Goal: Check status: Check status

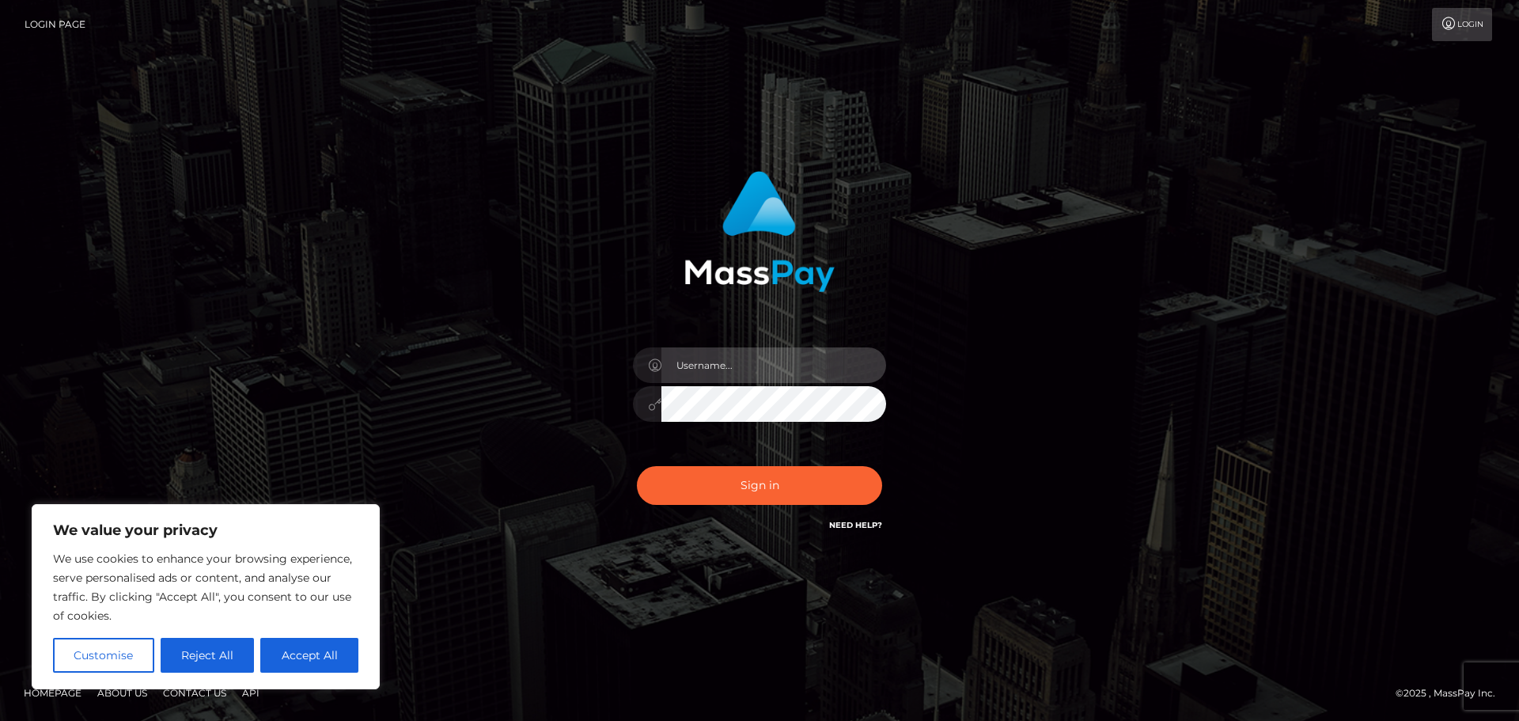
type input "mona.bernazal2"
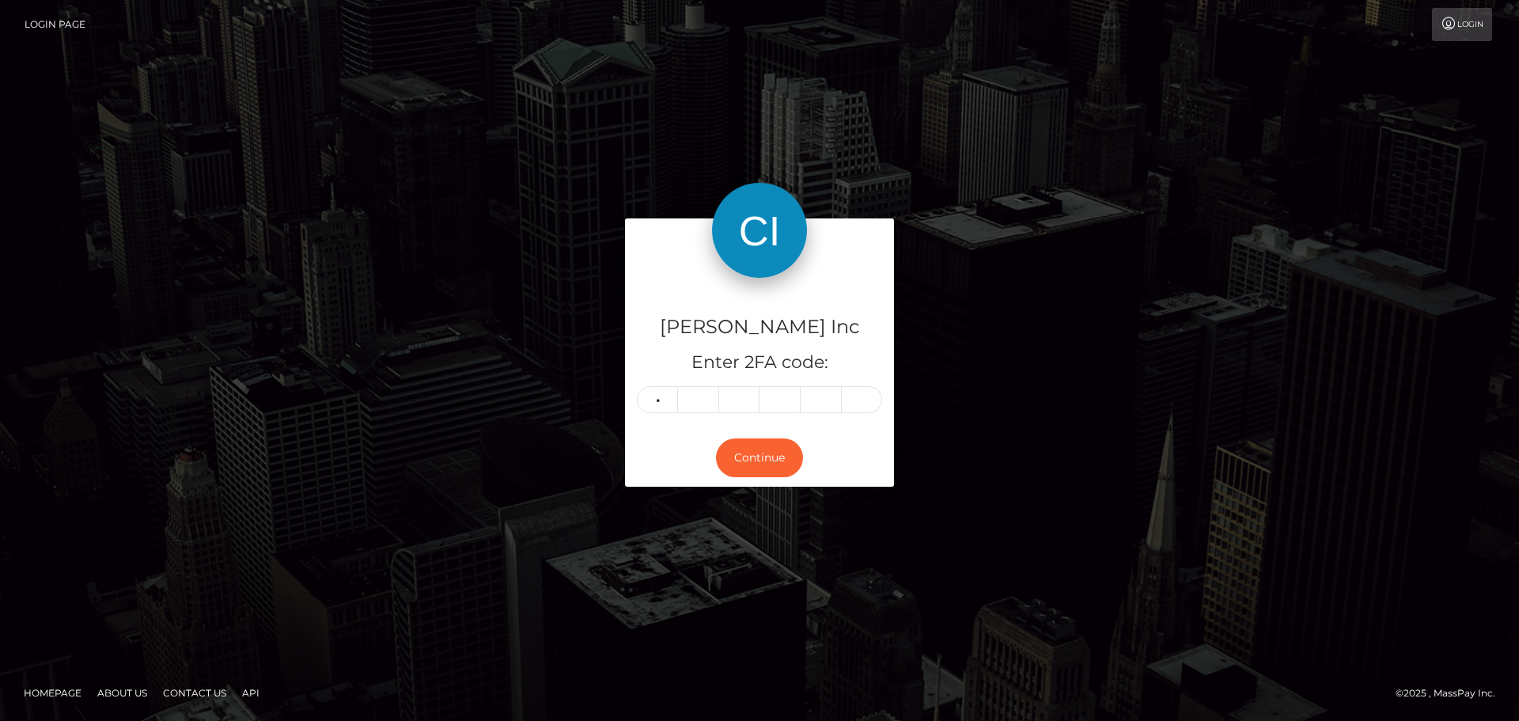
type input "5"
type input "9"
type input "4"
type input "5"
type input "9"
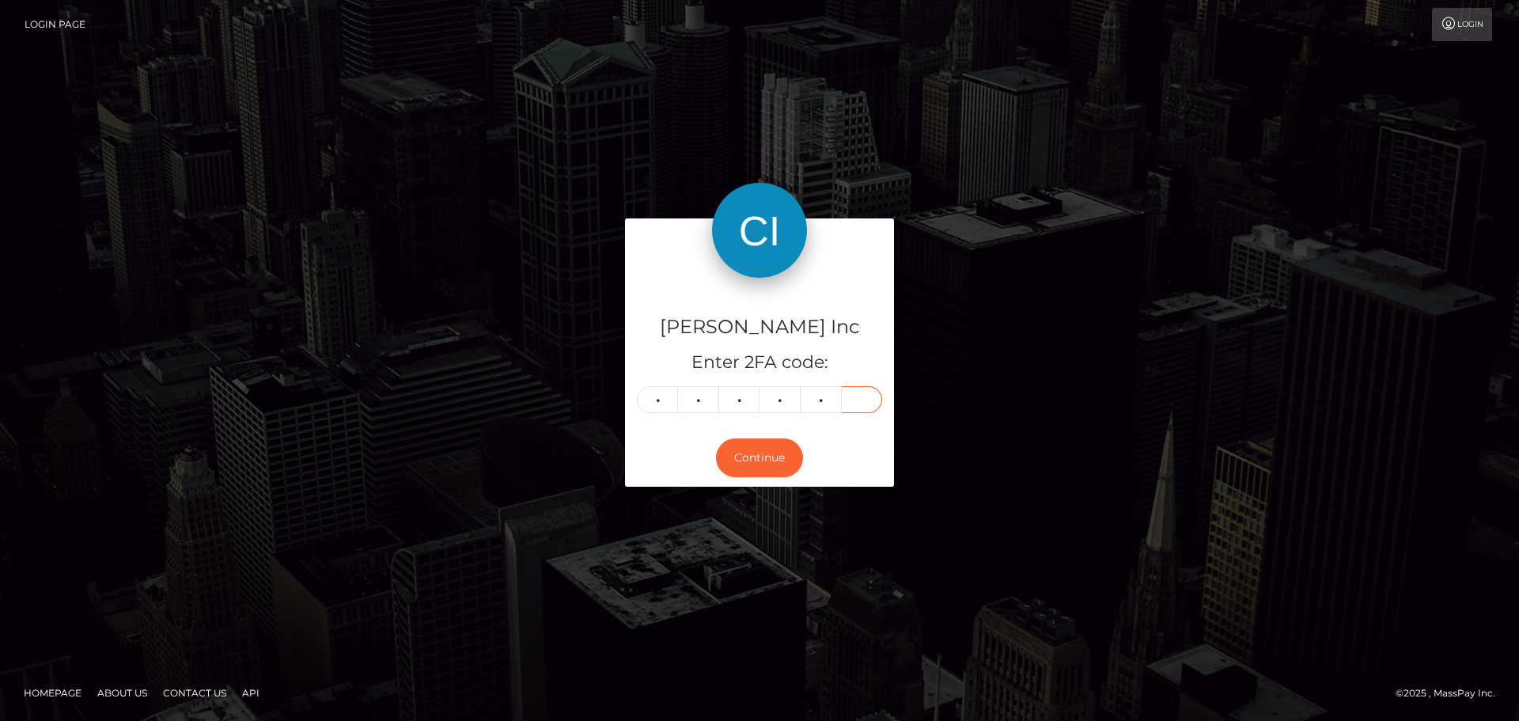
type input "1"
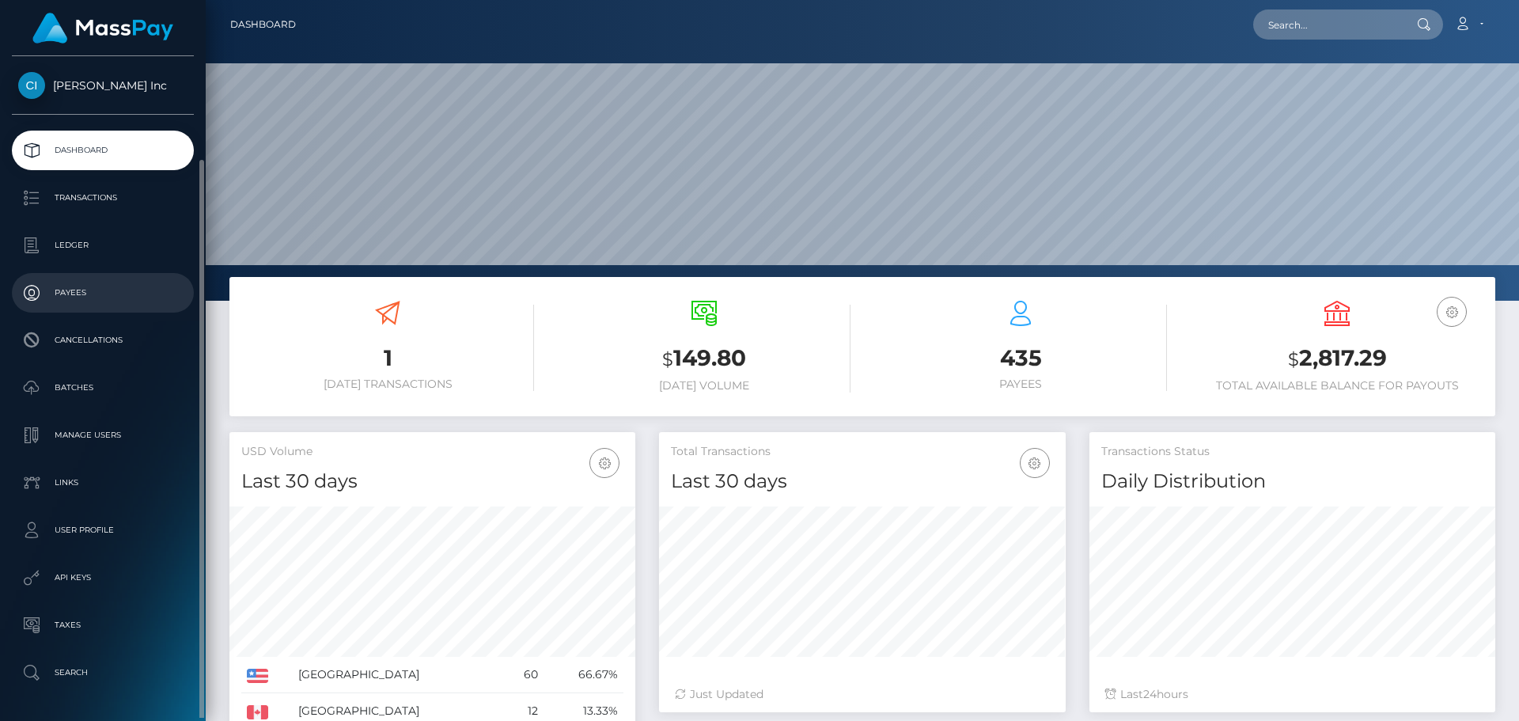
scroll to position [54, 0]
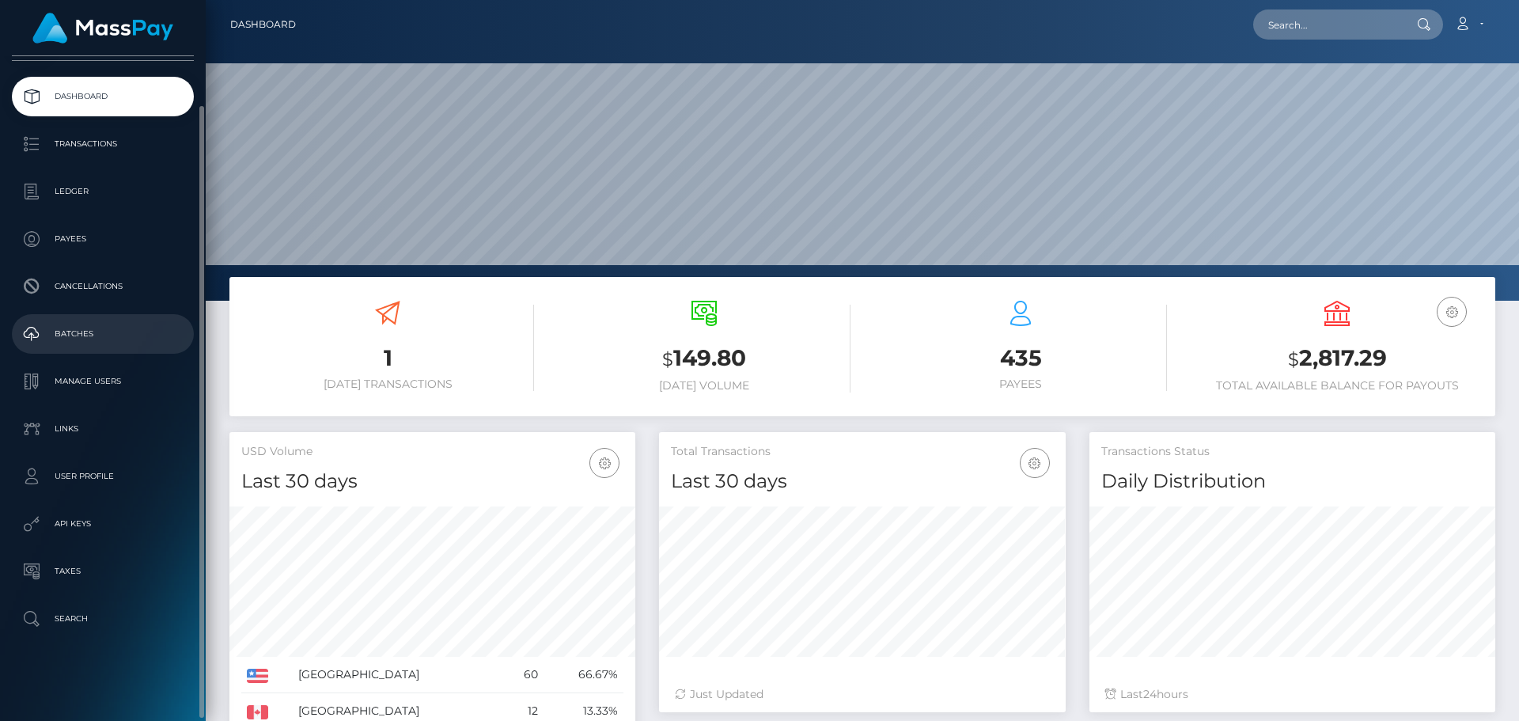
click at [95, 329] on p "Batches" at bounding box center [102, 334] width 169 height 24
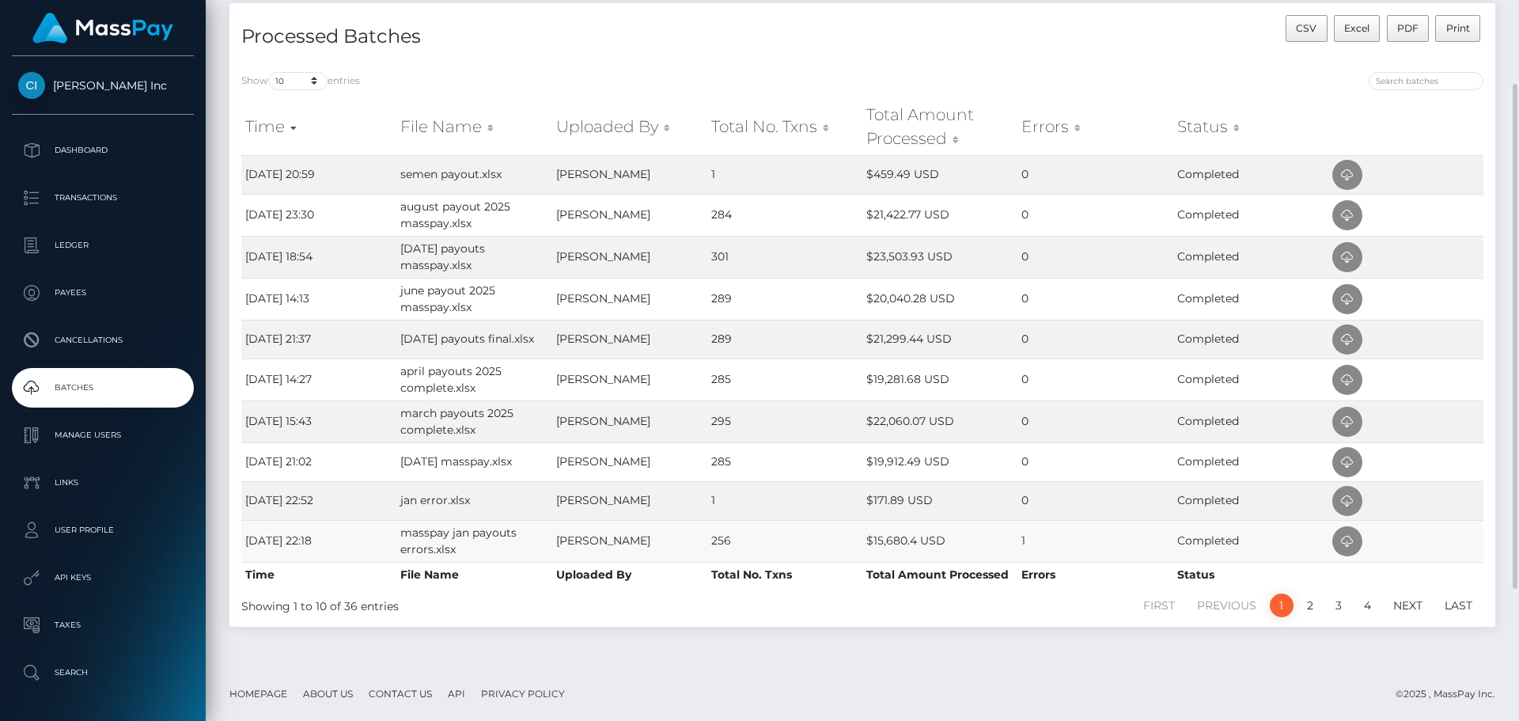
scroll to position [228, 0]
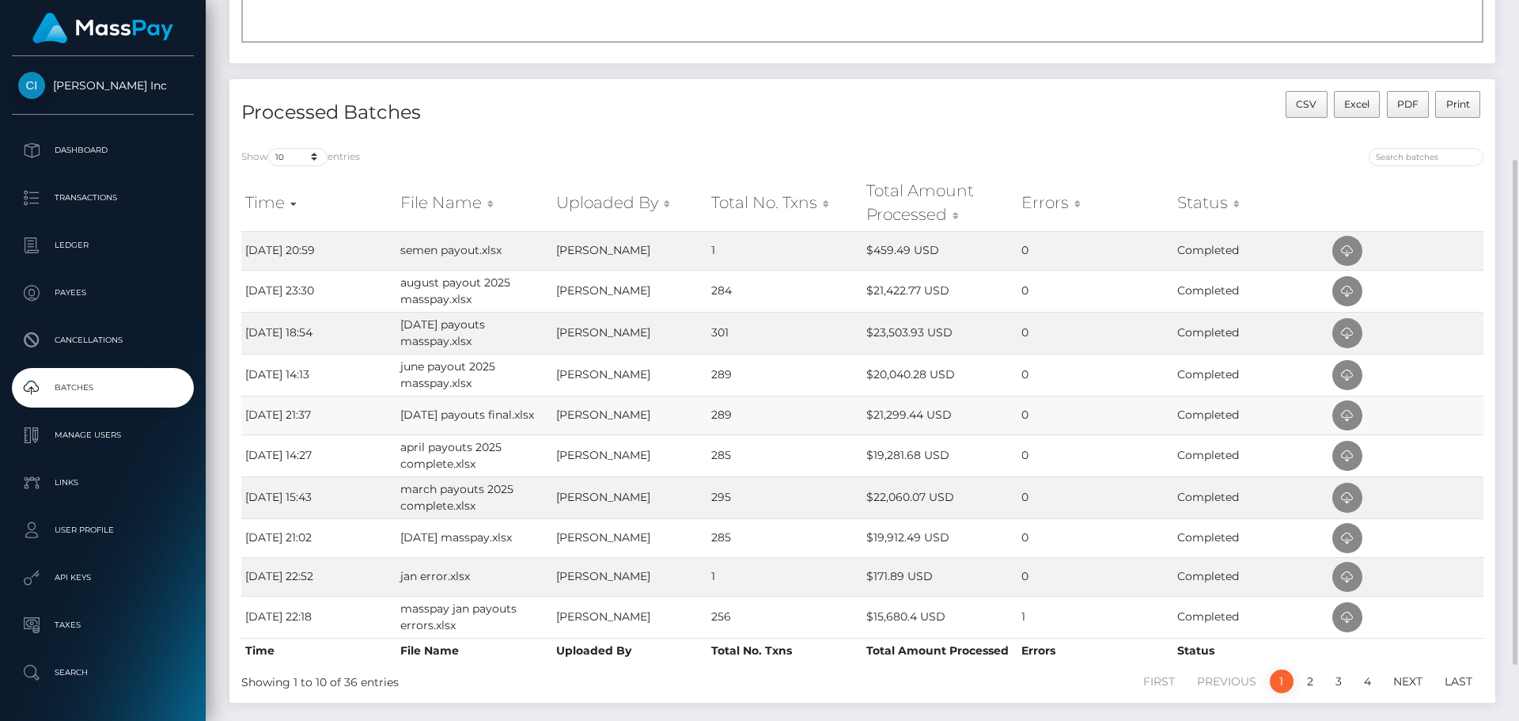
click at [1329, 413] on td at bounding box center [1405, 415] width 155 height 39
click at [1346, 415] on icon at bounding box center [1347, 416] width 19 height 20
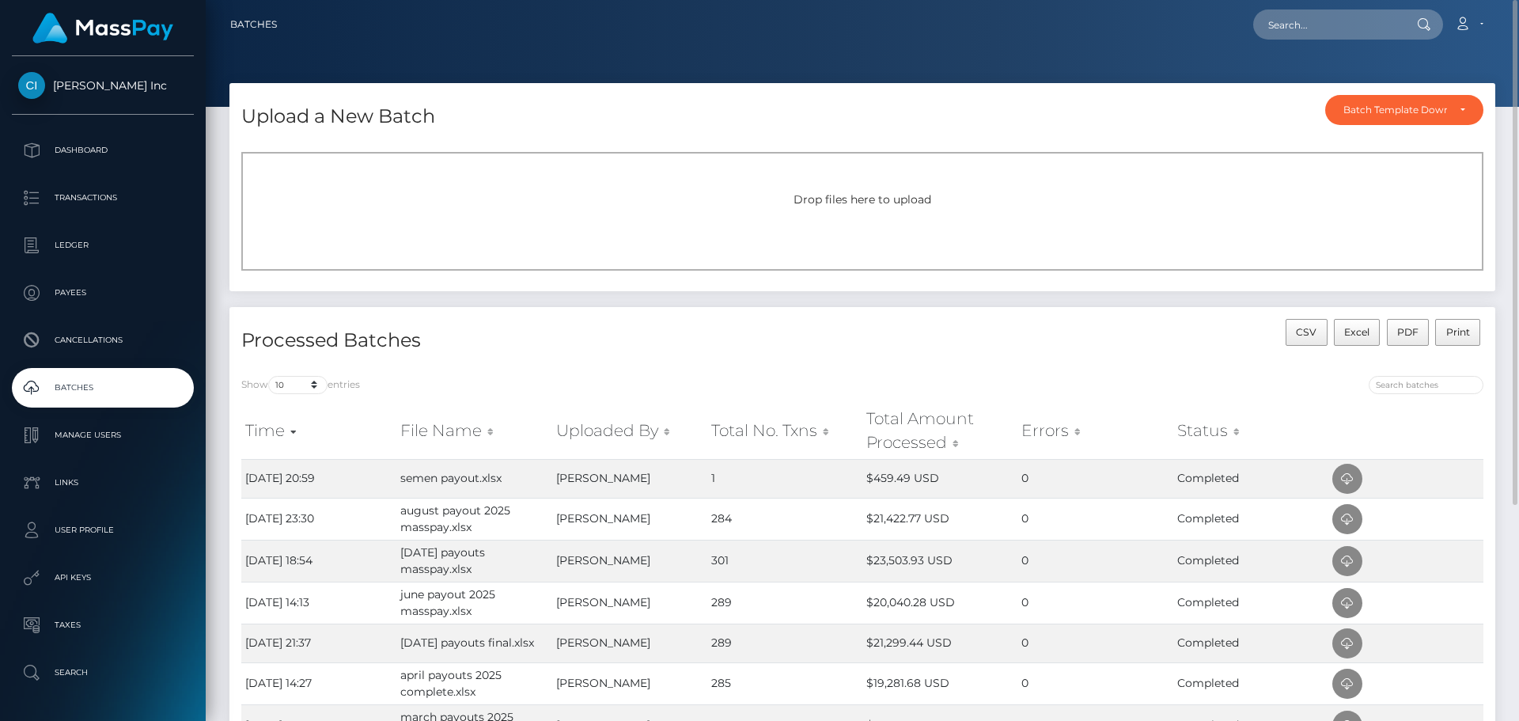
scroll to position [237, 0]
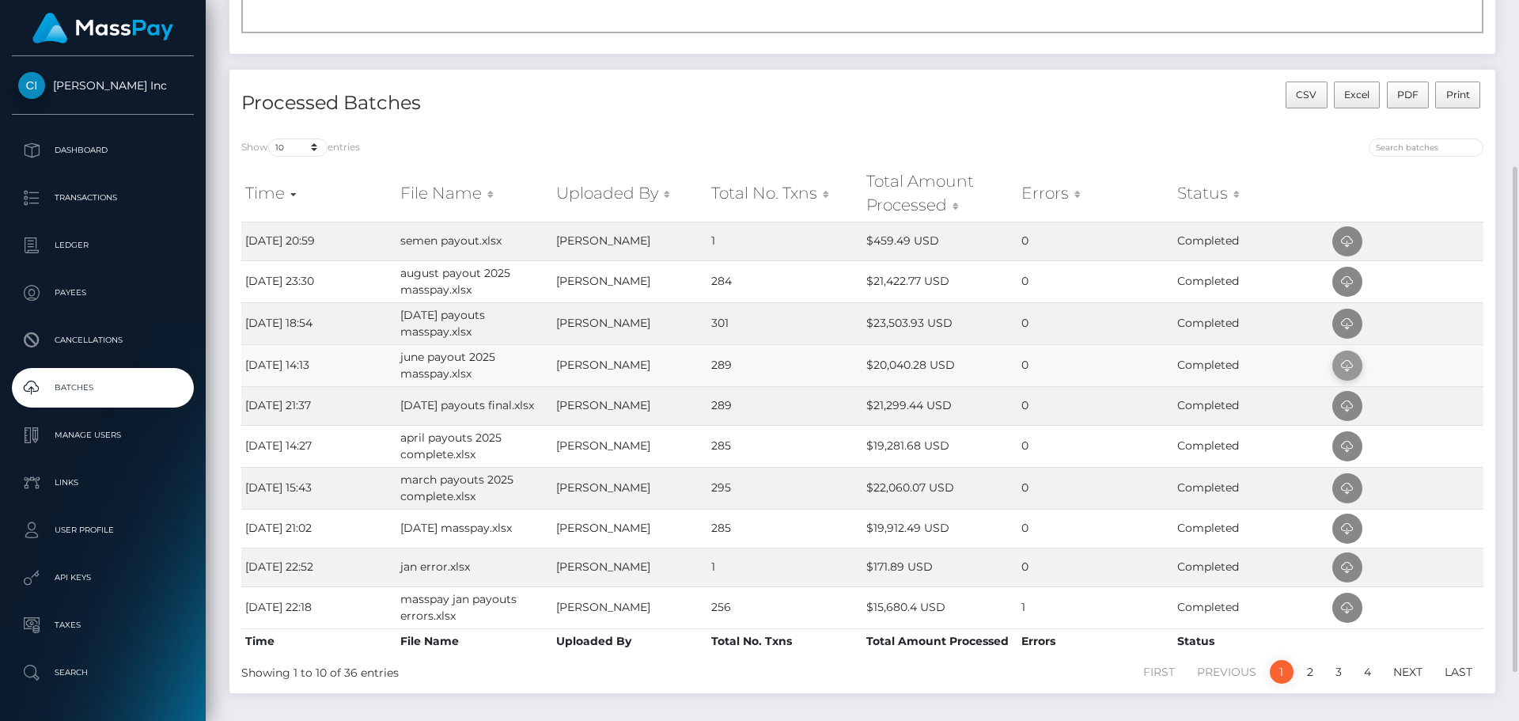
click at [1343, 358] on icon at bounding box center [1347, 366] width 19 height 20
click at [1346, 317] on icon at bounding box center [1347, 324] width 19 height 20
click at [1339, 318] on icon at bounding box center [1347, 324] width 19 height 20
click at [1338, 322] on icon at bounding box center [1347, 324] width 19 height 20
click at [1335, 275] on span at bounding box center [1347, 282] width 30 height 30
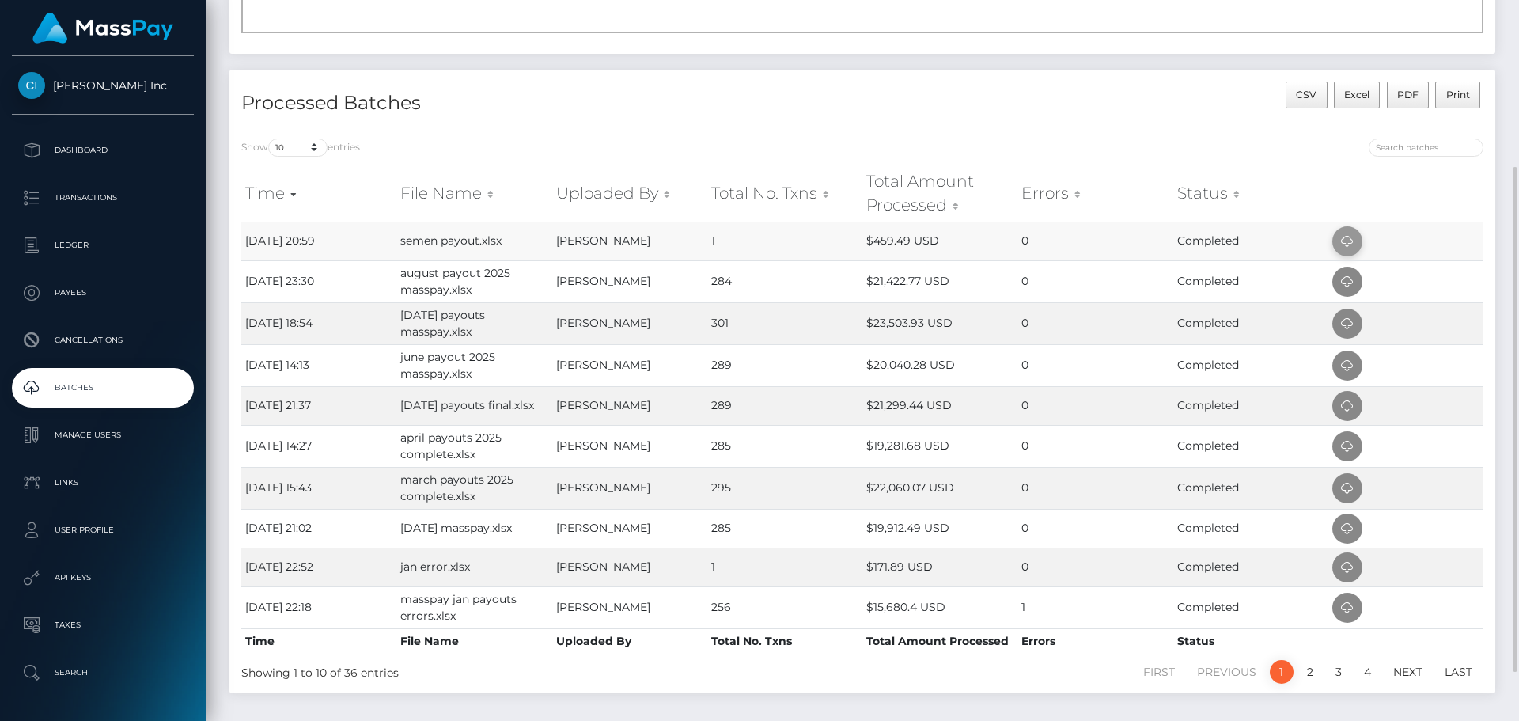
click at [1342, 238] on icon at bounding box center [1347, 242] width 19 height 20
